Goal: Browse casually: Explore the website without a specific task or goal

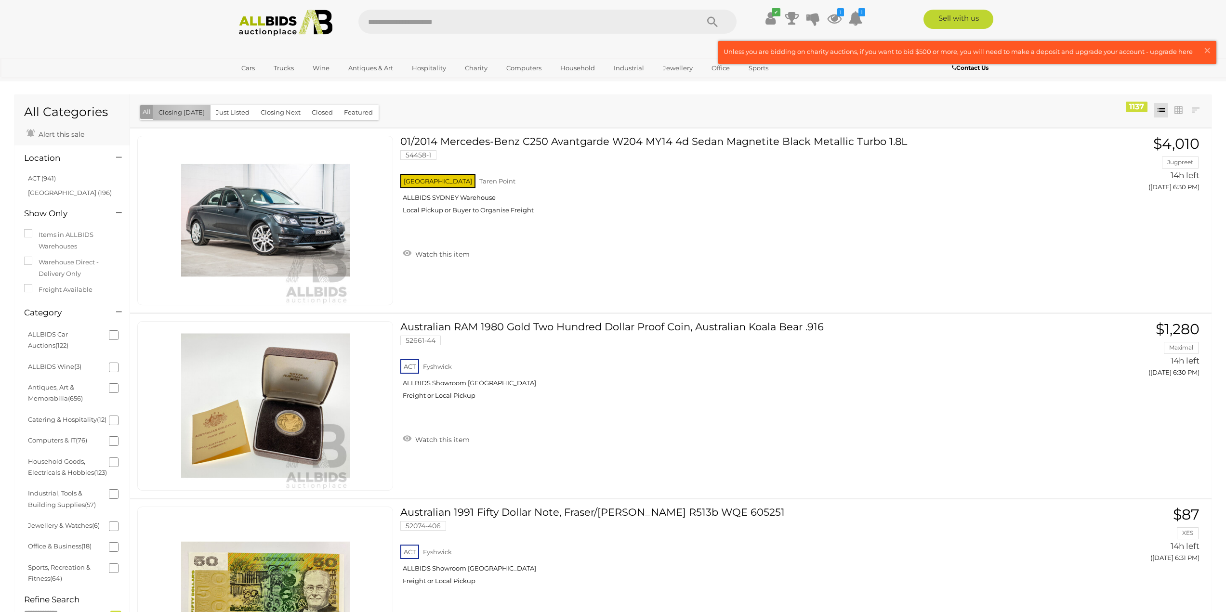
click at [187, 107] on button "Closing [DATE]" at bounding box center [182, 112] width 58 height 15
click at [1208, 51] on span "×" at bounding box center [1207, 50] width 9 height 19
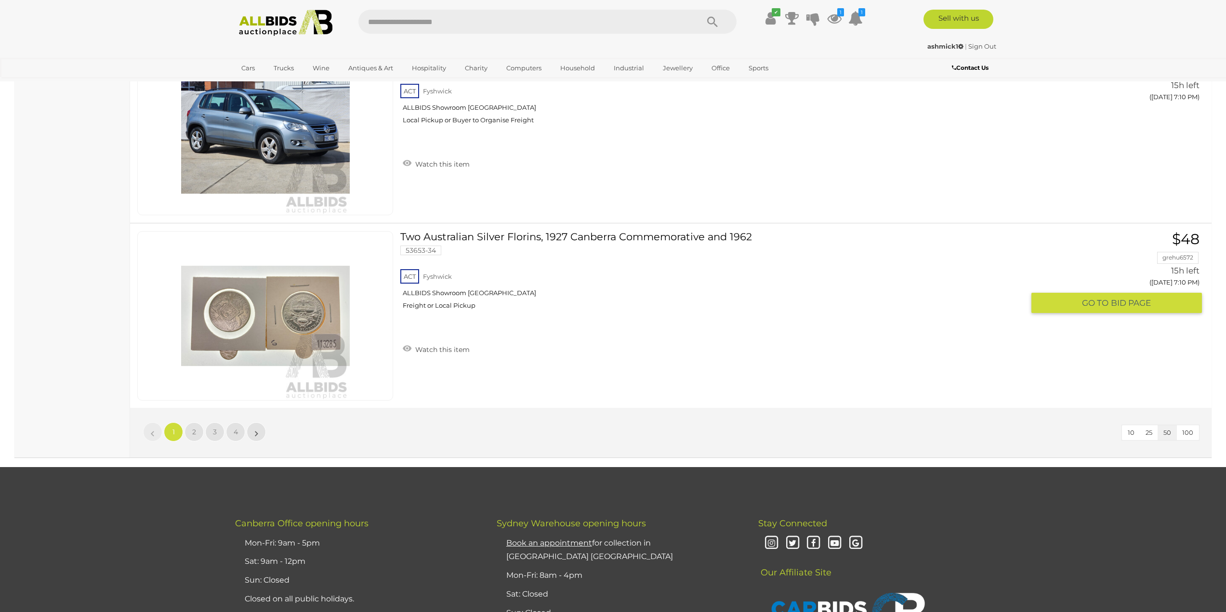
scroll to position [9152, 0]
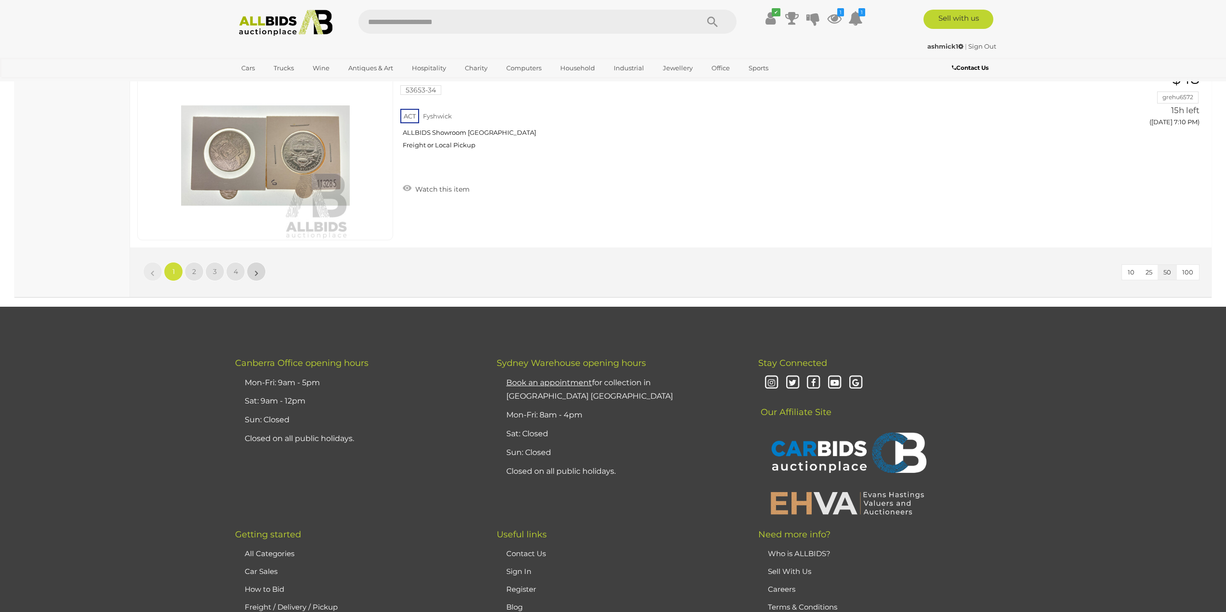
click at [261, 271] on link "»" at bounding box center [256, 271] width 19 height 19
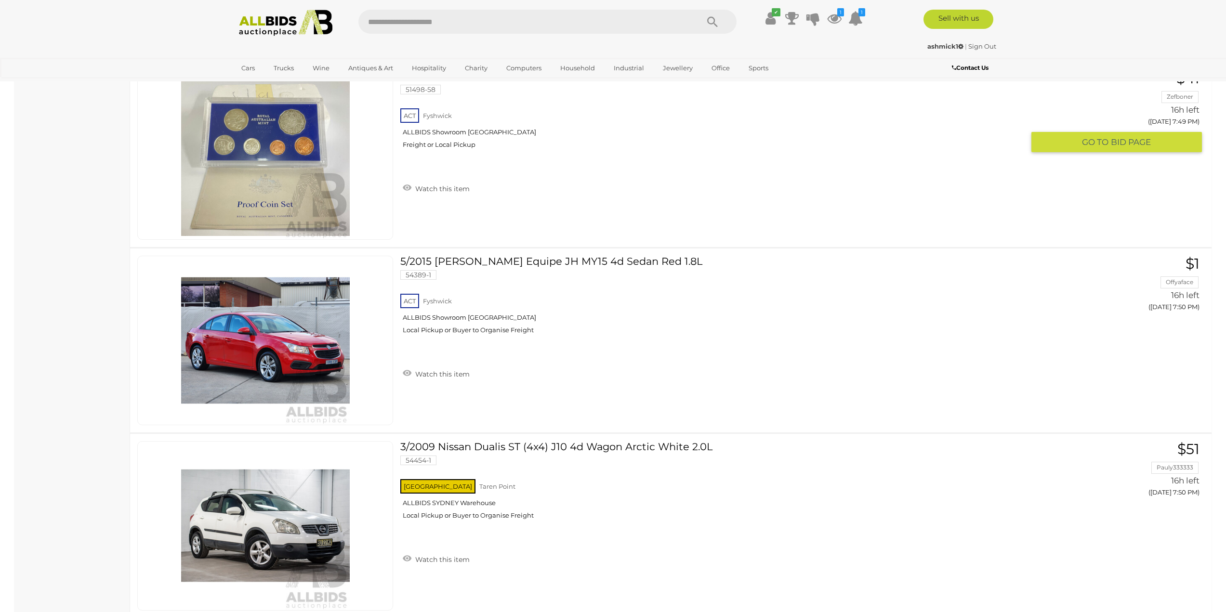
scroll to position [8862, 0]
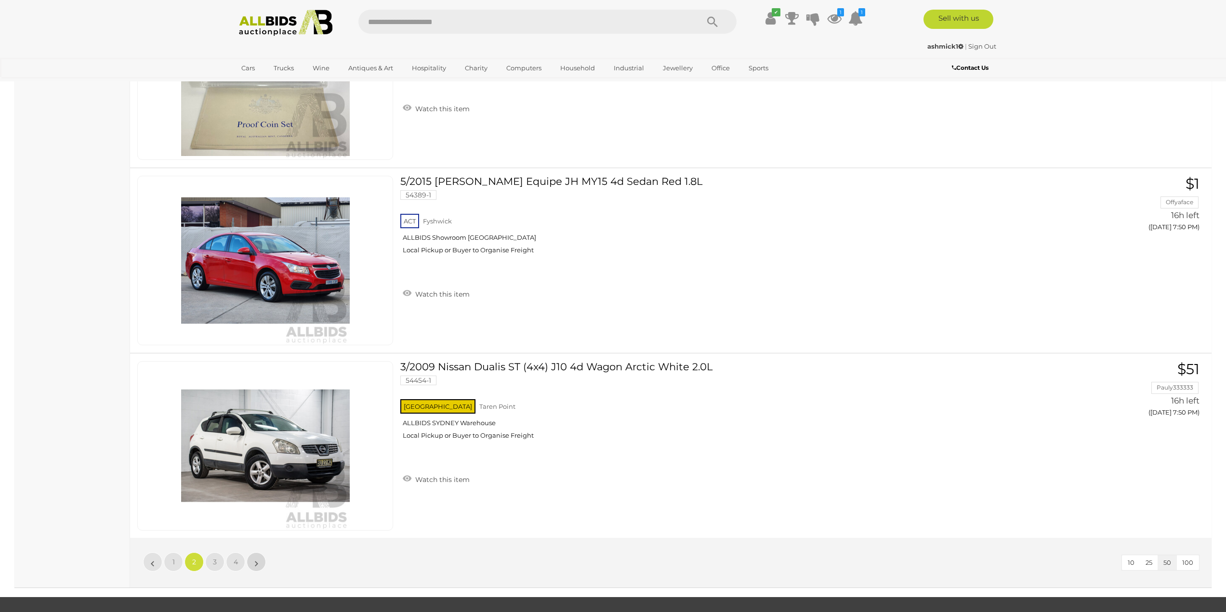
click at [263, 563] on link "»" at bounding box center [256, 562] width 19 height 19
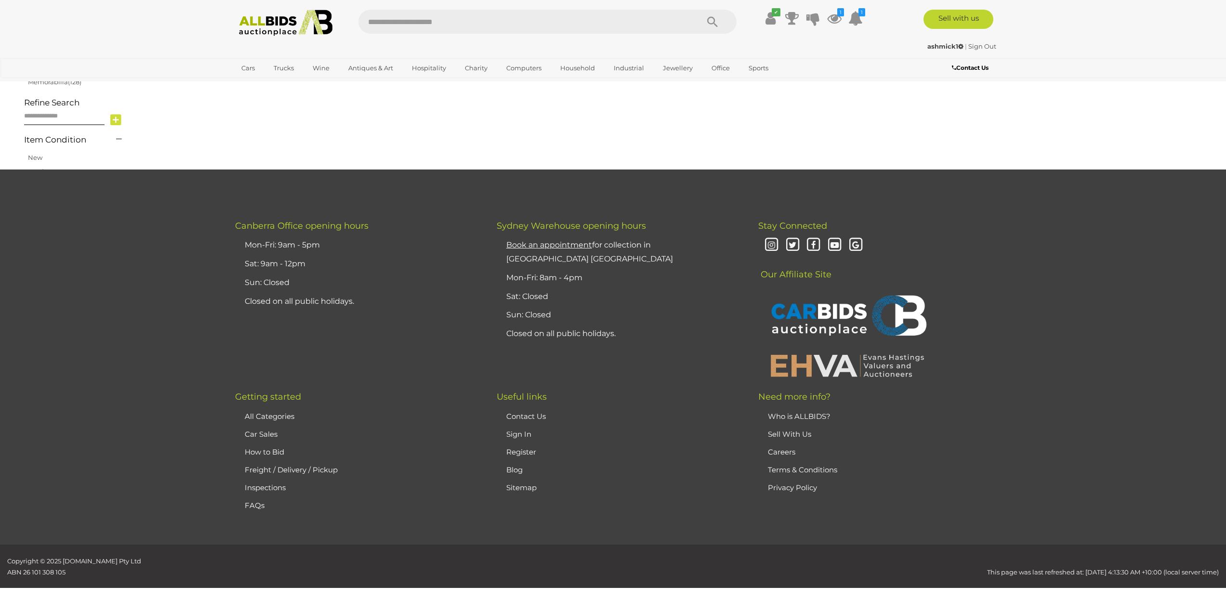
scroll to position [31, 0]
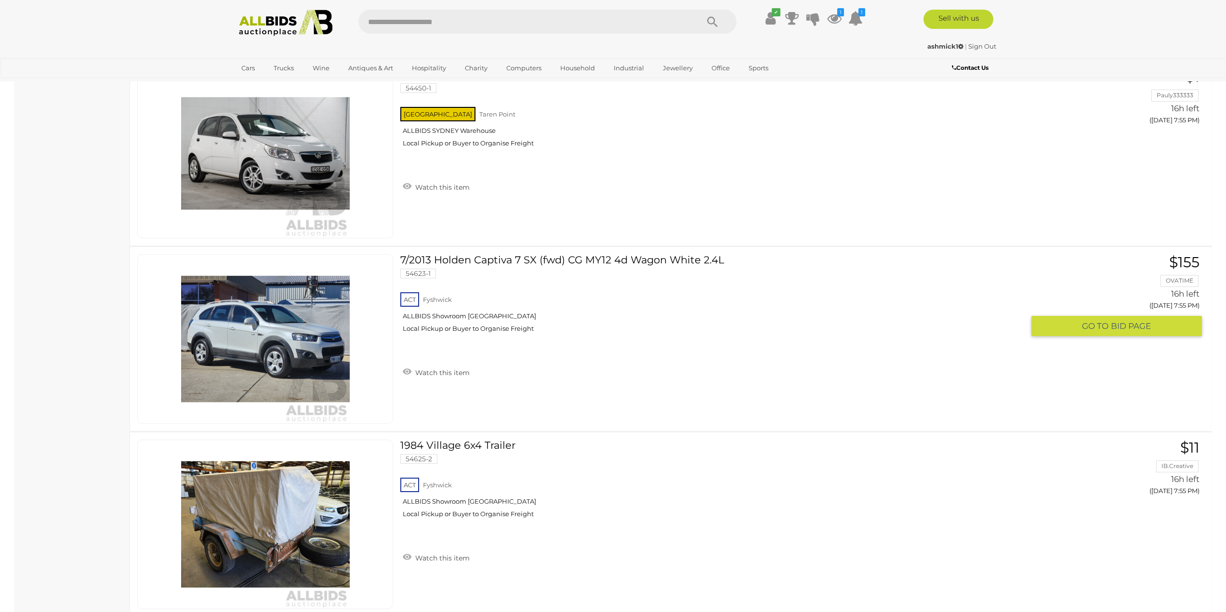
scroll to position [1075, 0]
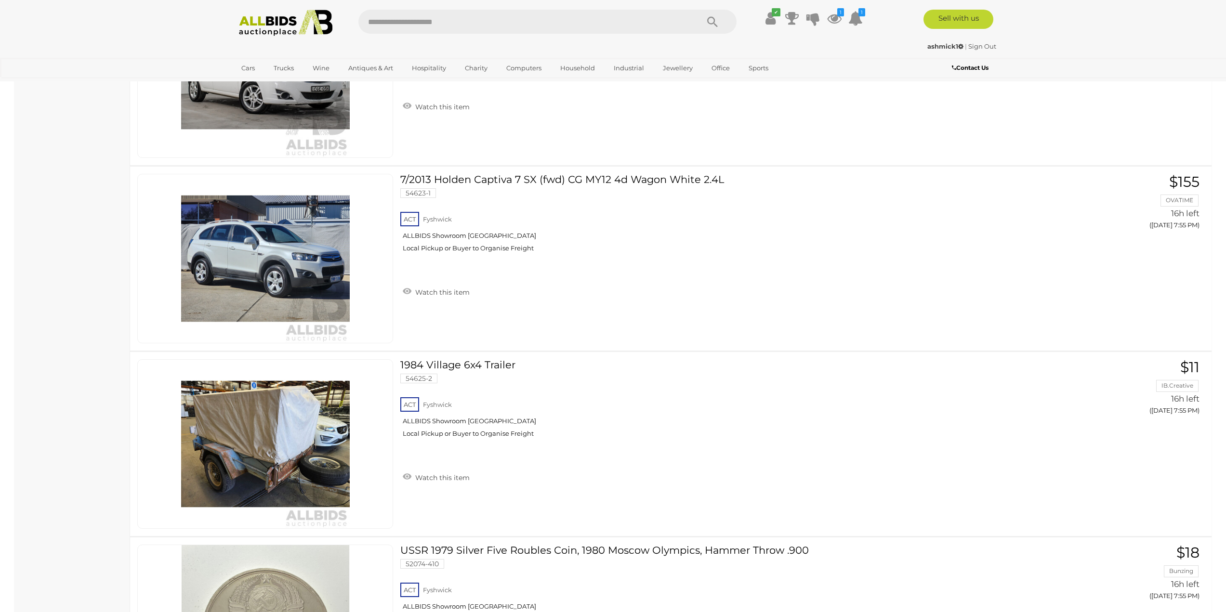
drag, startPoint x: 495, startPoint y: 420, endPoint x: 28, endPoint y: 441, distance: 467.2
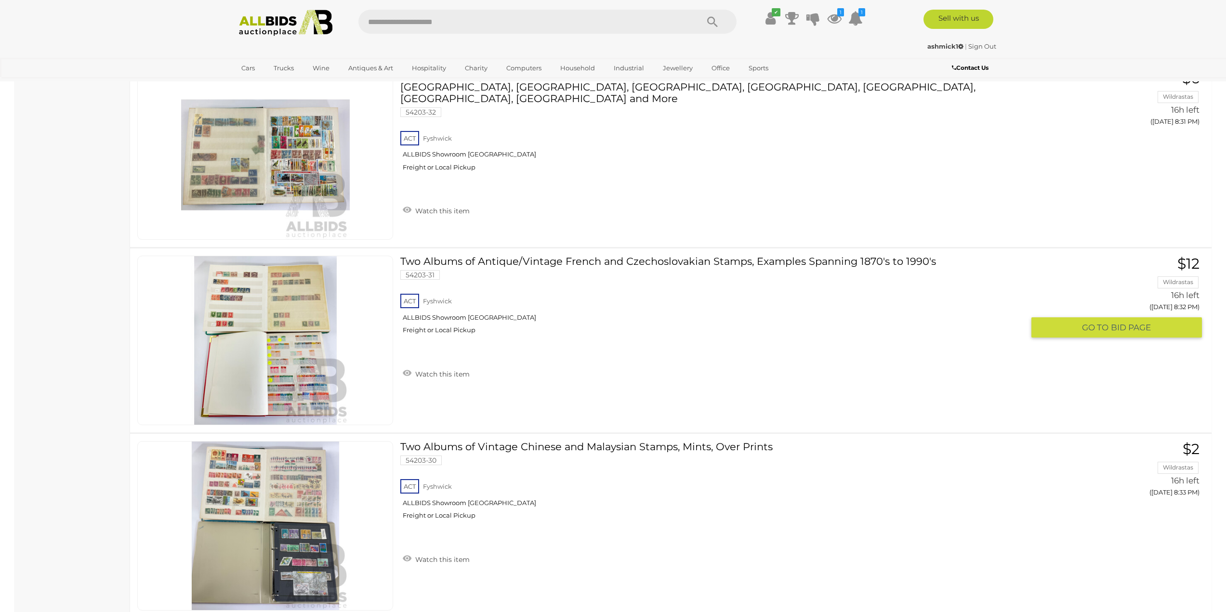
scroll to position [8862, 0]
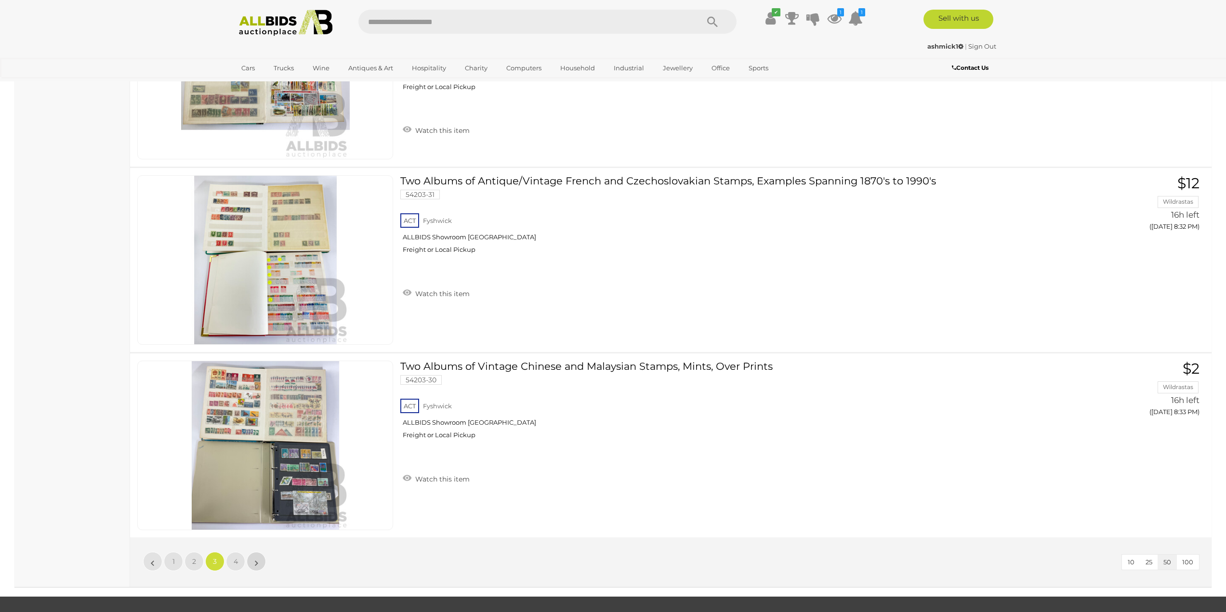
click at [258, 564] on link "»" at bounding box center [256, 561] width 19 height 19
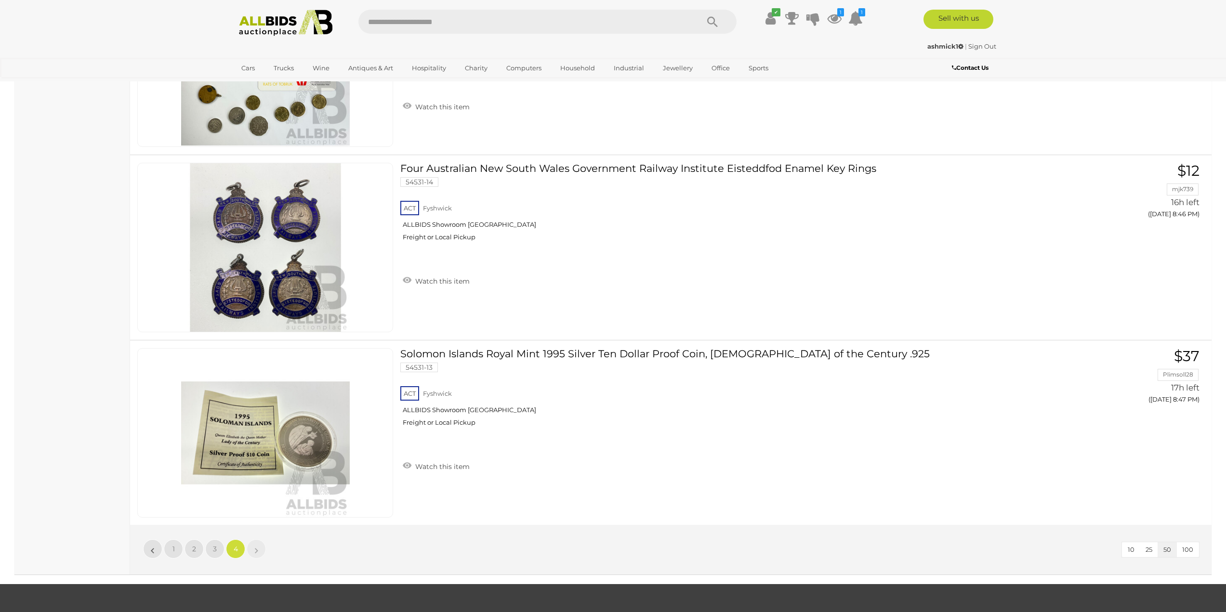
scroll to position [2359, 0]
